Goal: Navigation & Orientation: Find specific page/section

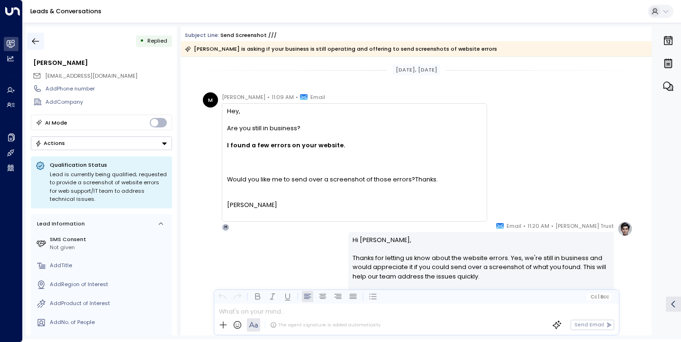
click at [33, 39] on icon "button" at bounding box center [35, 40] width 9 height 9
